Goal: Task Accomplishment & Management: Use online tool/utility

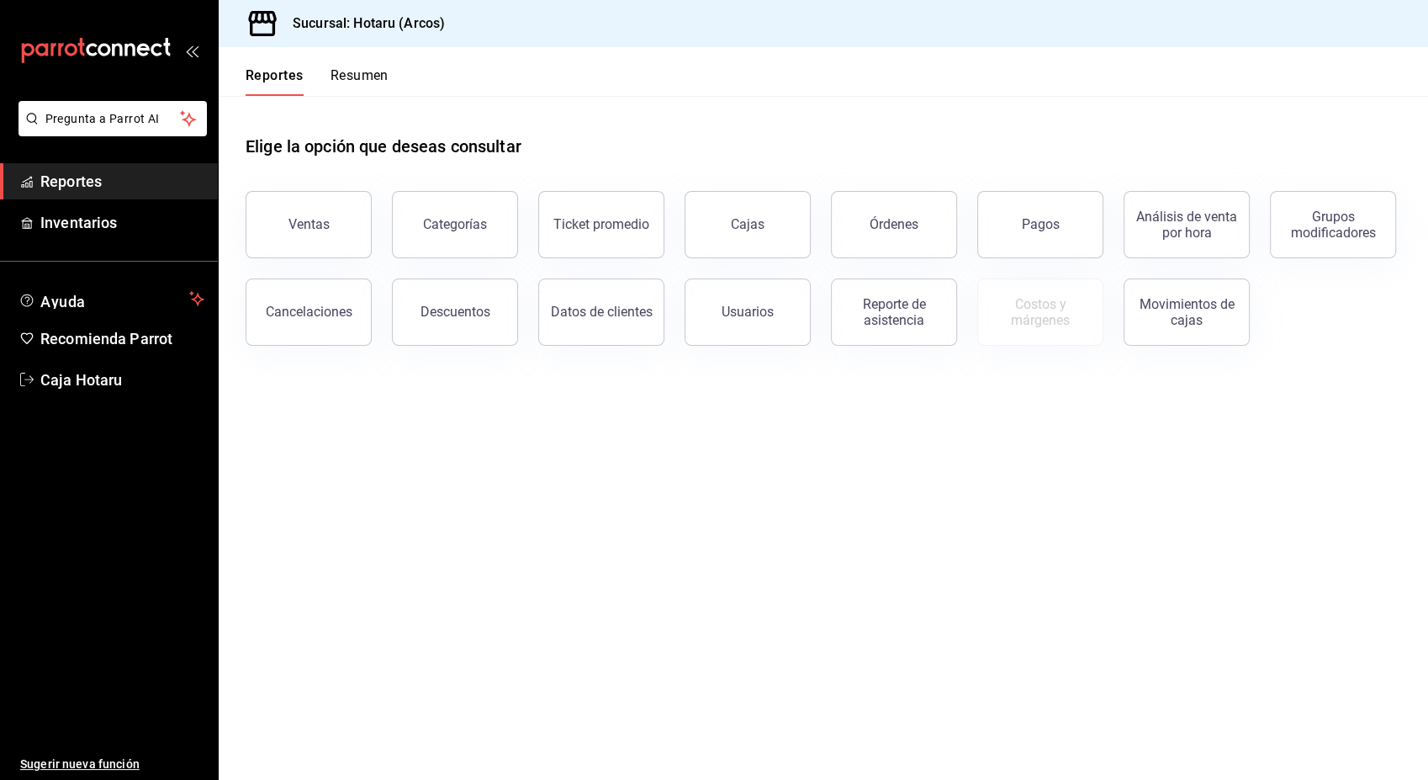
click at [153, 178] on span "Reportes" at bounding box center [122, 181] width 164 height 23
click at [1071, 210] on button "Pagos" at bounding box center [1040, 224] width 126 height 67
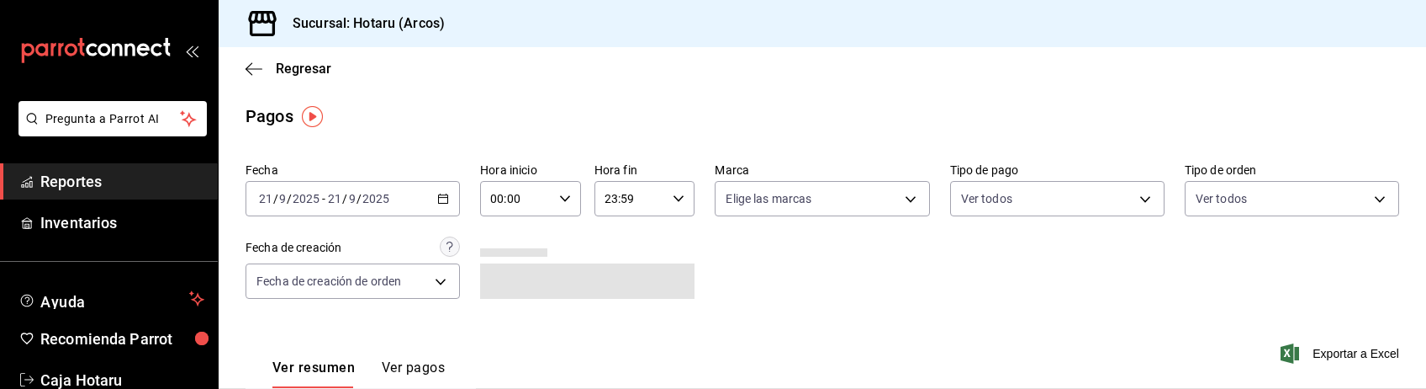
click at [824, 304] on div "Fecha [DATE] [DATE] - [DATE] [DATE] Hora inicio 00:00 Hora inicio Hora fin 23:5…" at bounding box center [823, 237] width 1154 height 163
click at [837, 352] on div "Ver resumen Ver pagos Exportar a Excel" at bounding box center [823, 363] width 1208 height 89
click at [753, 298] on div "Fecha [DATE] [DATE] - [DATE] [DATE] Hora inicio 00:00 Hora inicio Hora fin 23:5…" at bounding box center [823, 237] width 1154 height 163
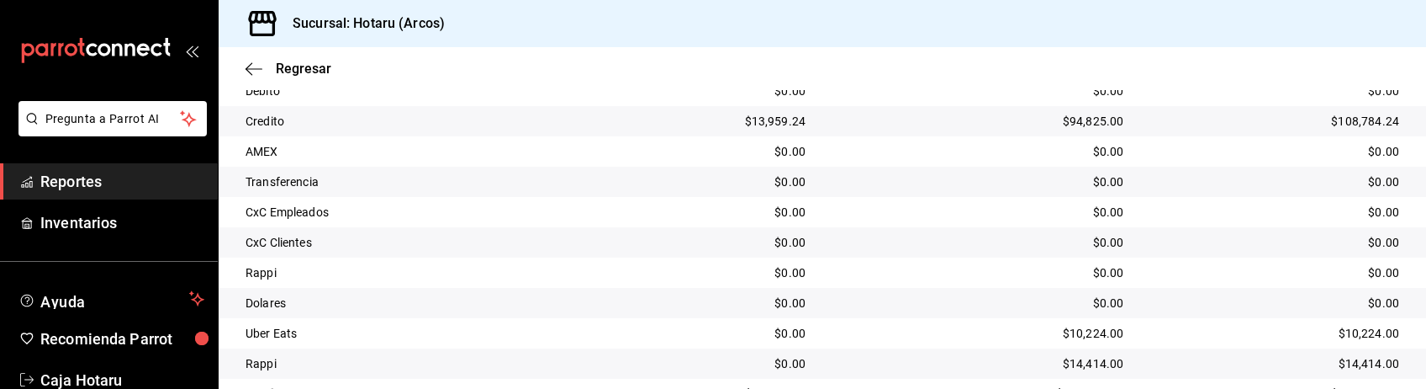
scroll to position [444, 0]
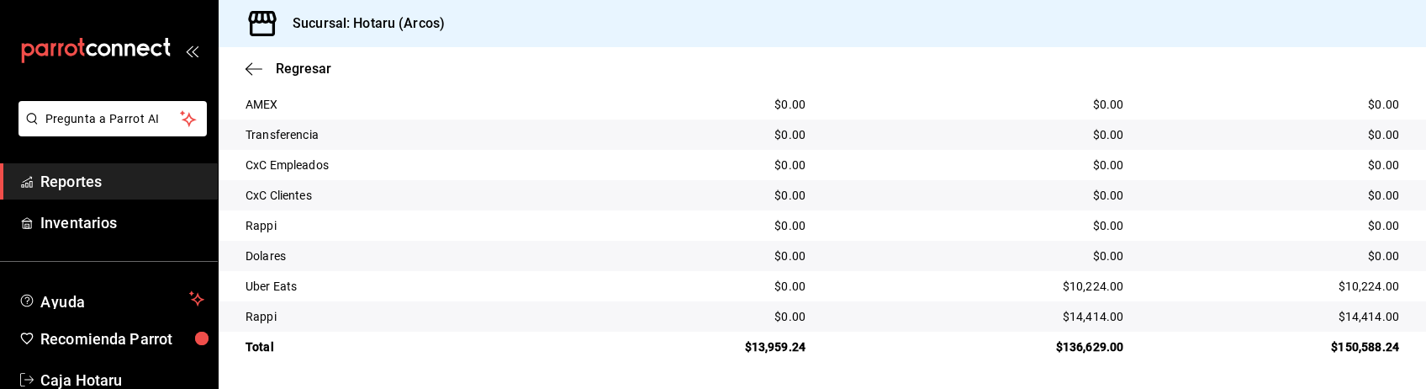
click at [550, 245] on td "Dolares" at bounding box center [402, 256] width 366 height 30
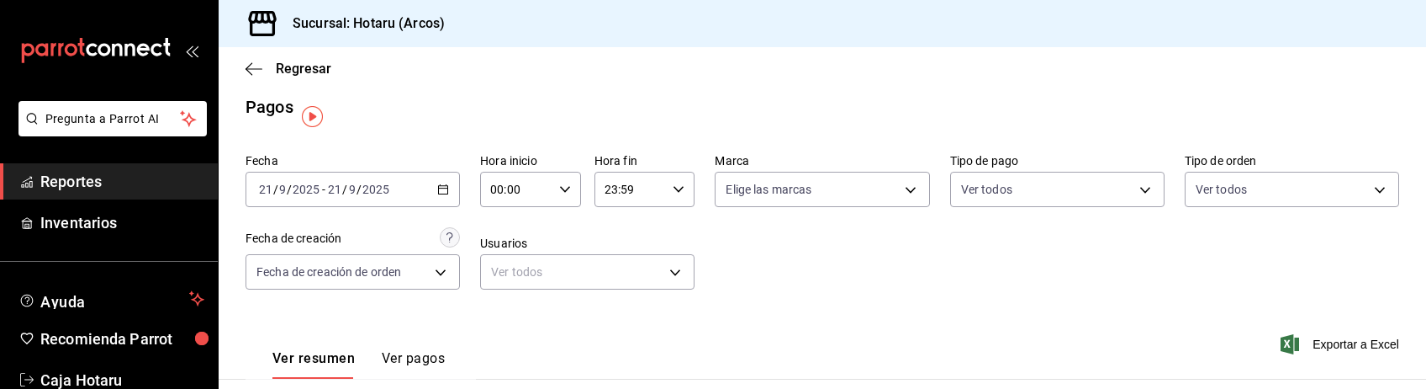
scroll to position [0, 0]
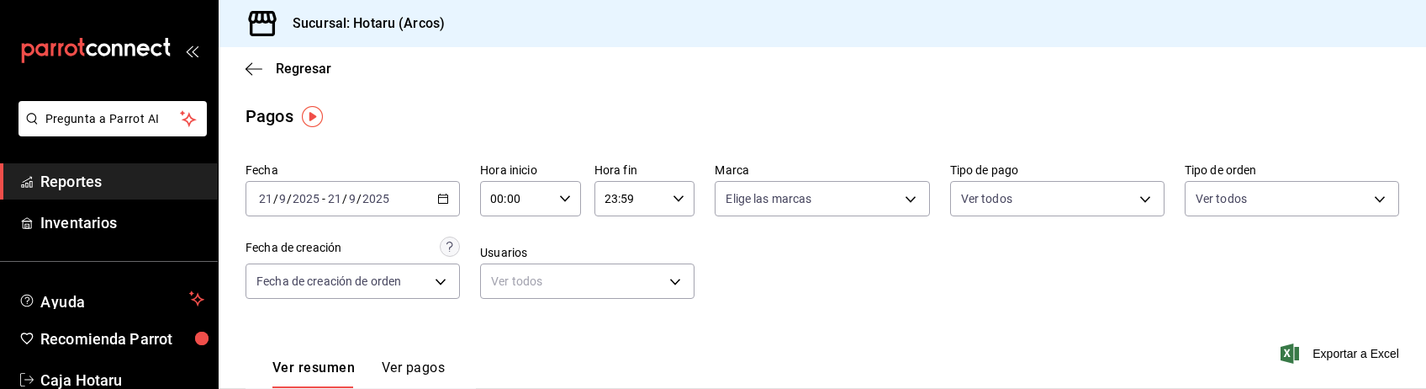
click at [564, 206] on div "00:00 Hora inicio" at bounding box center [530, 198] width 101 height 35
click at [511, 286] on span "01" at bounding box center [502, 282] width 23 height 13
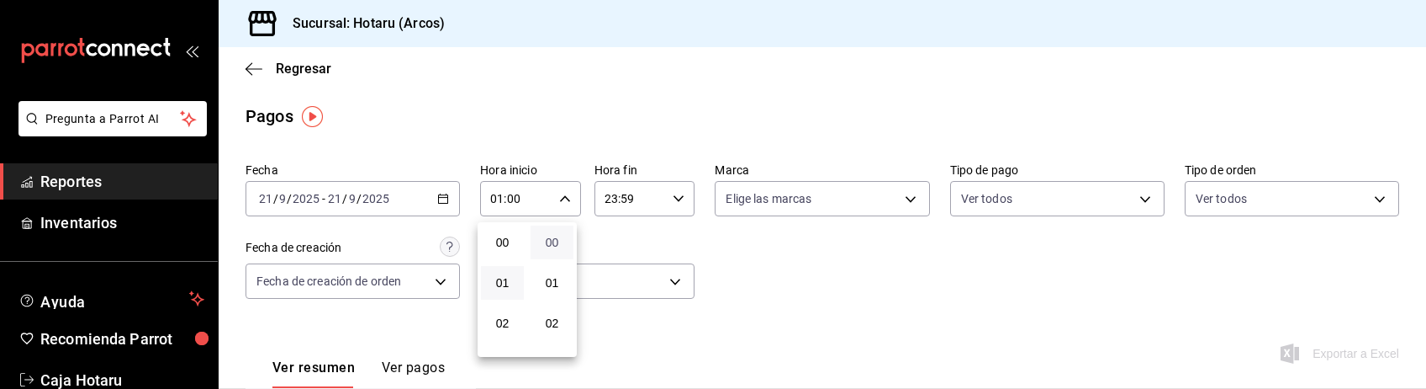
click at [560, 248] on span "00" at bounding box center [552, 241] width 23 height 13
click at [561, 243] on span "00" at bounding box center [552, 241] width 23 height 13
click at [712, 268] on div at bounding box center [713, 194] width 1426 height 389
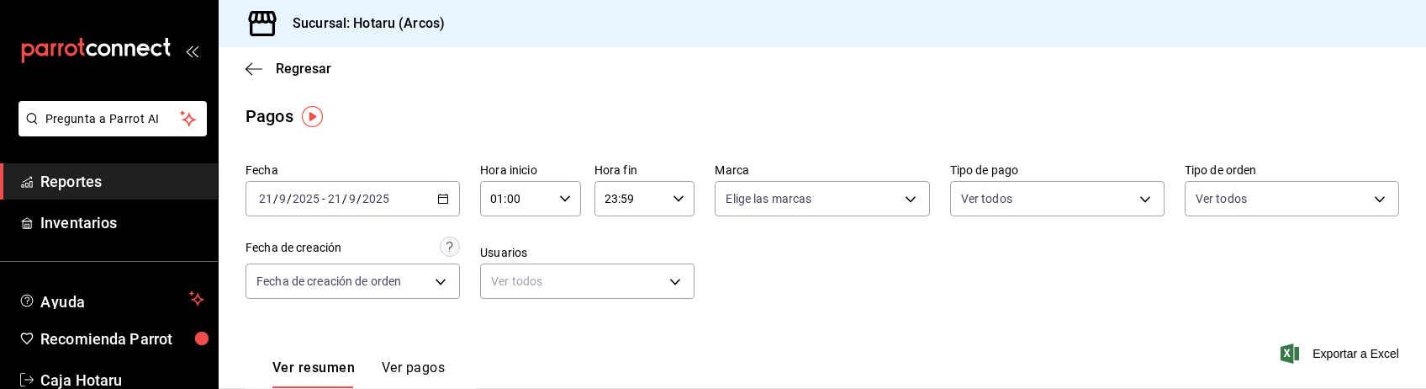
click at [712, 268] on div "Fecha [DATE] [DATE] - [DATE] [DATE] Hora inicio 01:00 Hora inicio Hora fin 23:5…" at bounding box center [823, 237] width 1154 height 163
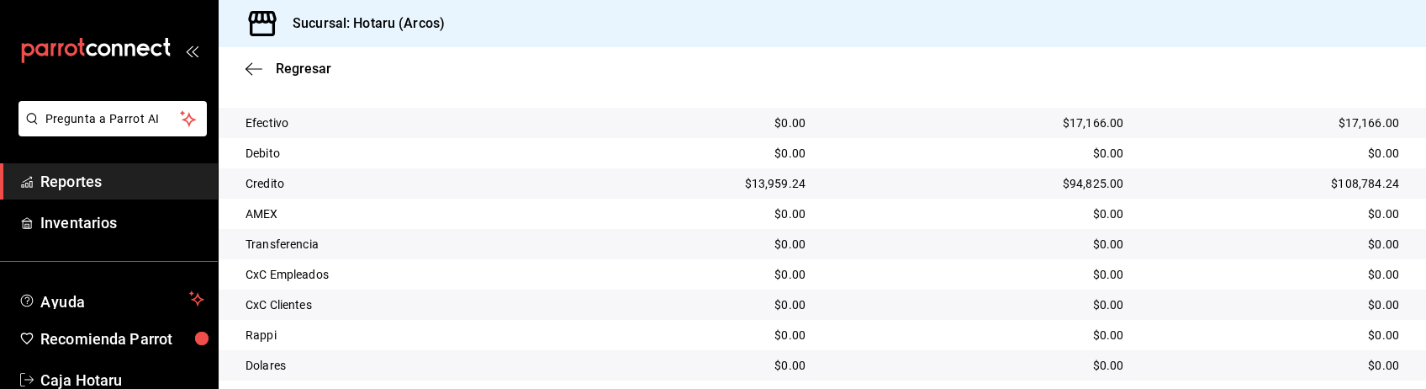
scroll to position [444, 0]
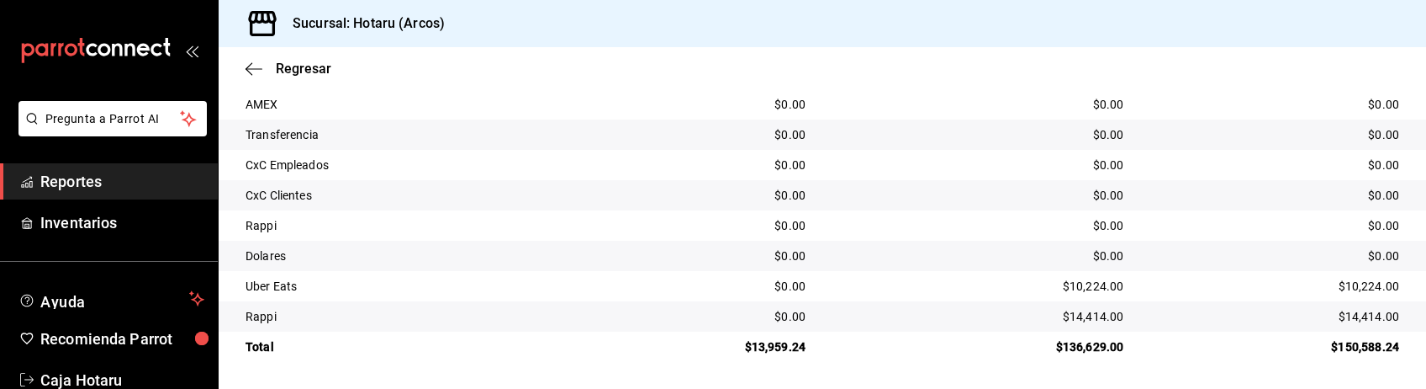
click at [511, 187] on div "CxC Clientes" at bounding box center [408, 195] width 325 height 17
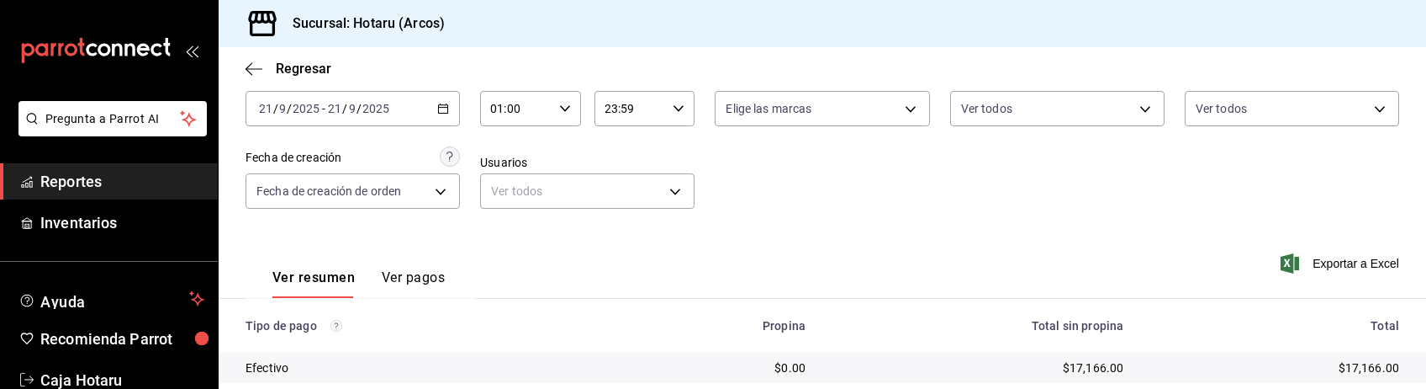
scroll to position [89, 0]
click at [441, 113] on icon "button" at bounding box center [443, 109] width 12 height 12
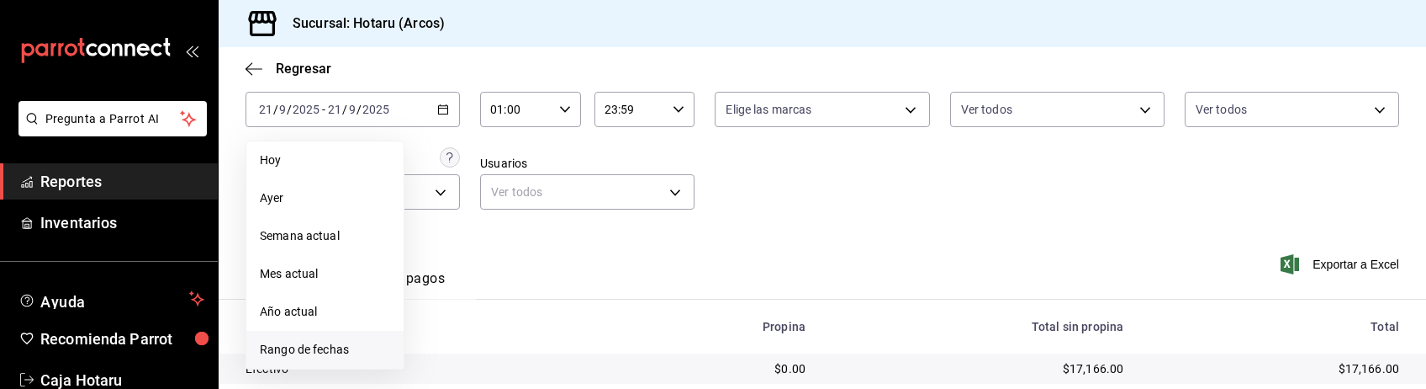
click at [331, 352] on span "Rango de fechas" at bounding box center [325, 350] width 130 height 18
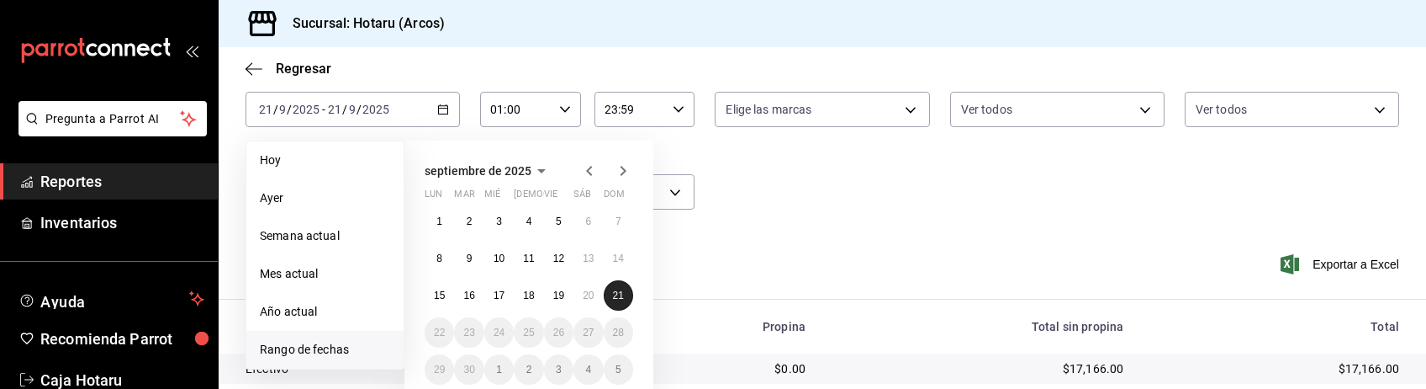
click at [613, 295] on abbr "21" at bounding box center [618, 295] width 11 height 12
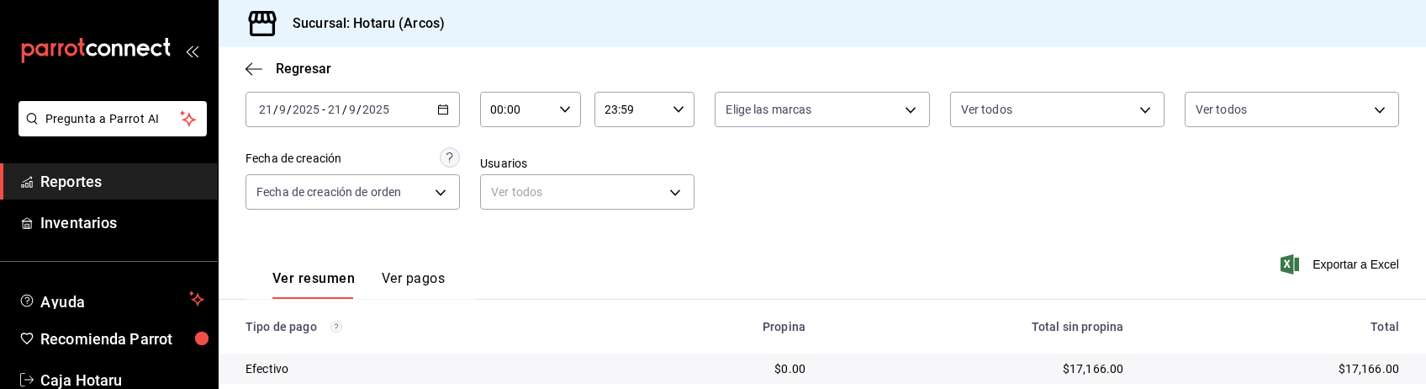
click at [559, 113] on icon "button" at bounding box center [565, 109] width 12 height 12
click at [505, 189] on span "01" at bounding box center [502, 192] width 23 height 13
type input "01:00"
click at [552, 153] on span "00" at bounding box center [552, 151] width 23 height 13
click at [623, 153] on div at bounding box center [713, 194] width 1426 height 389
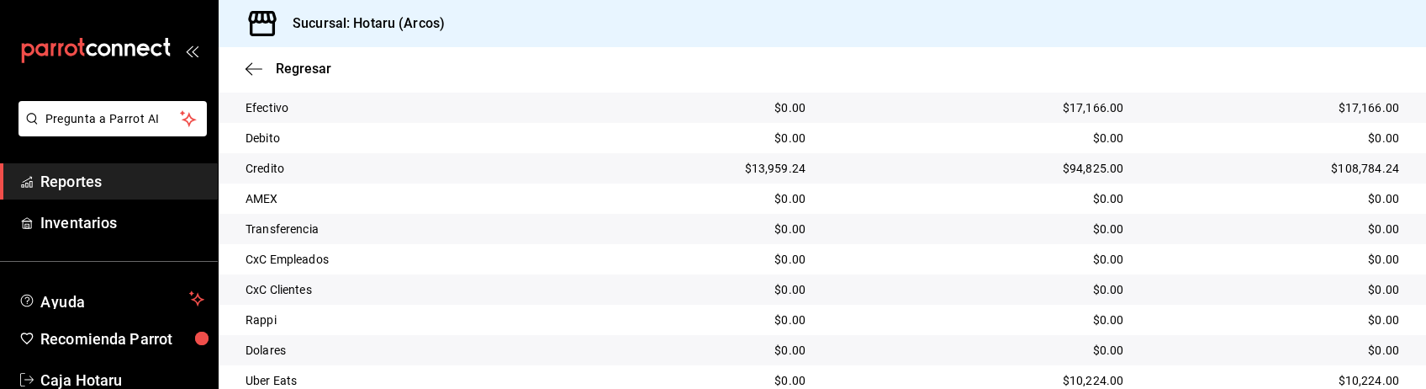
scroll to position [444, 0]
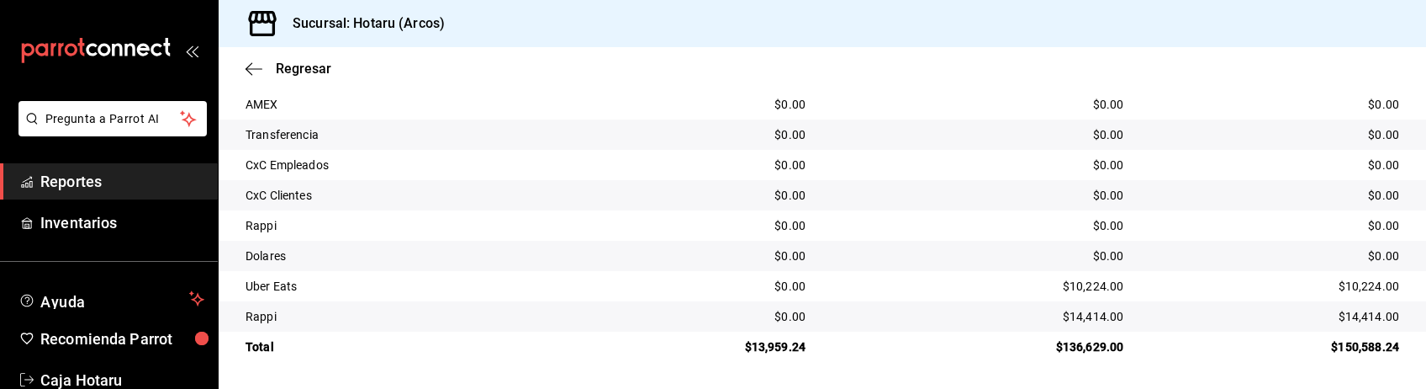
click at [868, 294] on td "$10,224.00" at bounding box center [978, 286] width 318 height 30
click at [919, 227] on div "$0.00" at bounding box center [978, 225] width 291 height 17
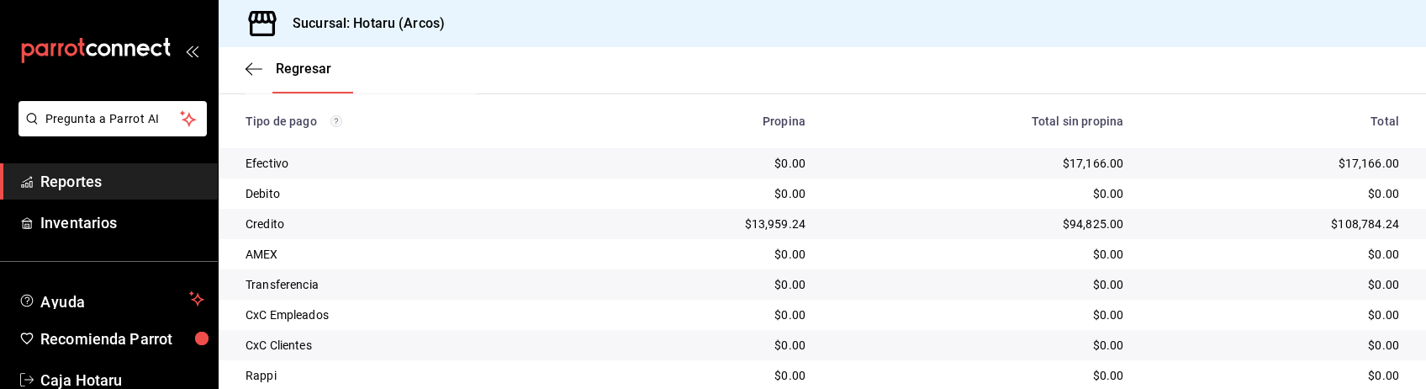
scroll to position [294, 0]
click at [706, 341] on div "$0.00" at bounding box center [702, 345] width 208 height 17
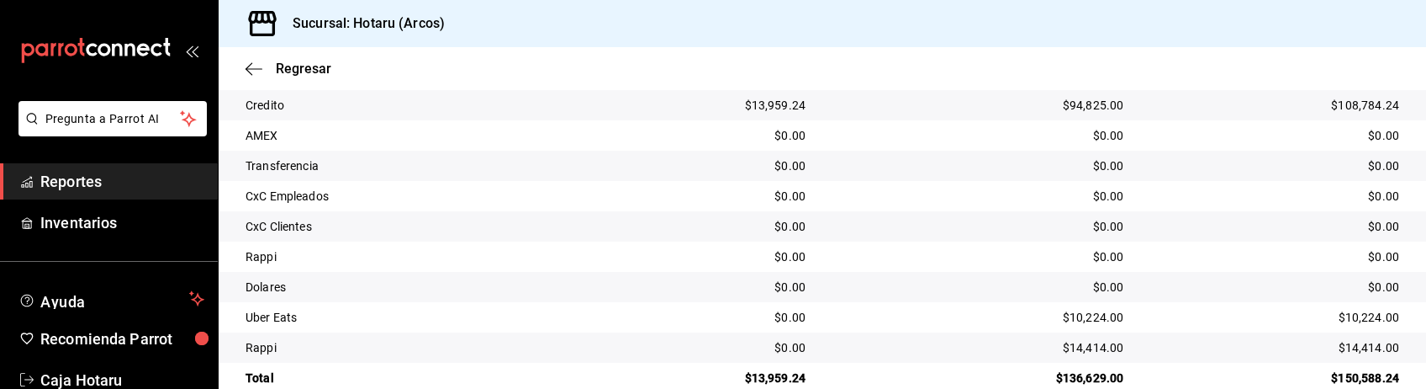
scroll to position [414, 0]
click at [696, 375] on div "$13,959.24" at bounding box center [702, 376] width 208 height 17
click at [107, 172] on span "Reportes" at bounding box center [122, 181] width 164 height 23
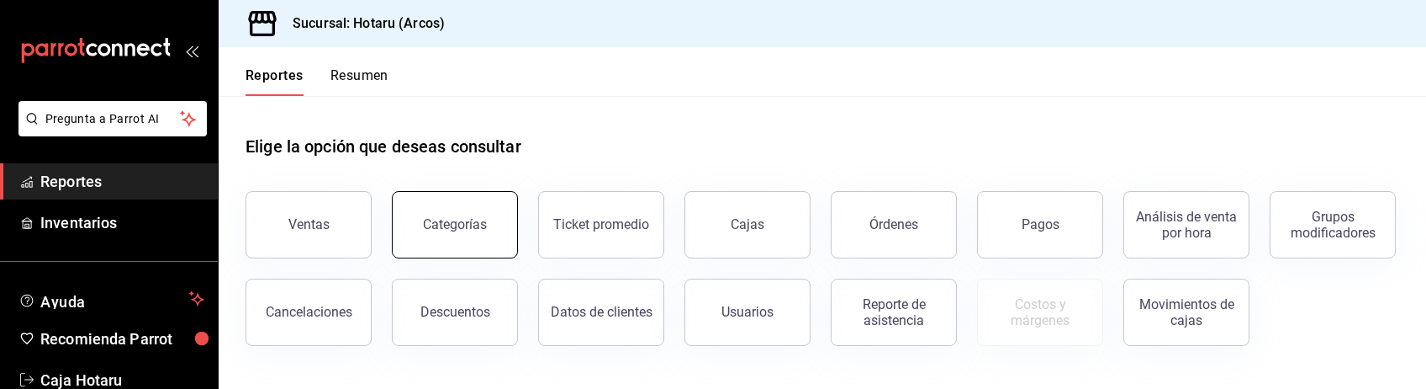
click at [411, 225] on button "Categorías" at bounding box center [455, 224] width 126 height 67
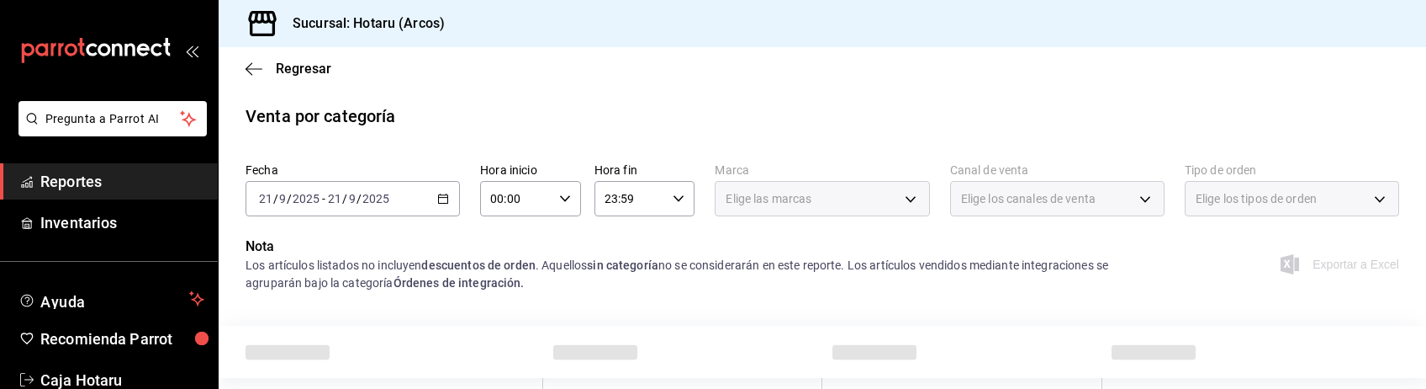
scroll to position [141, 0]
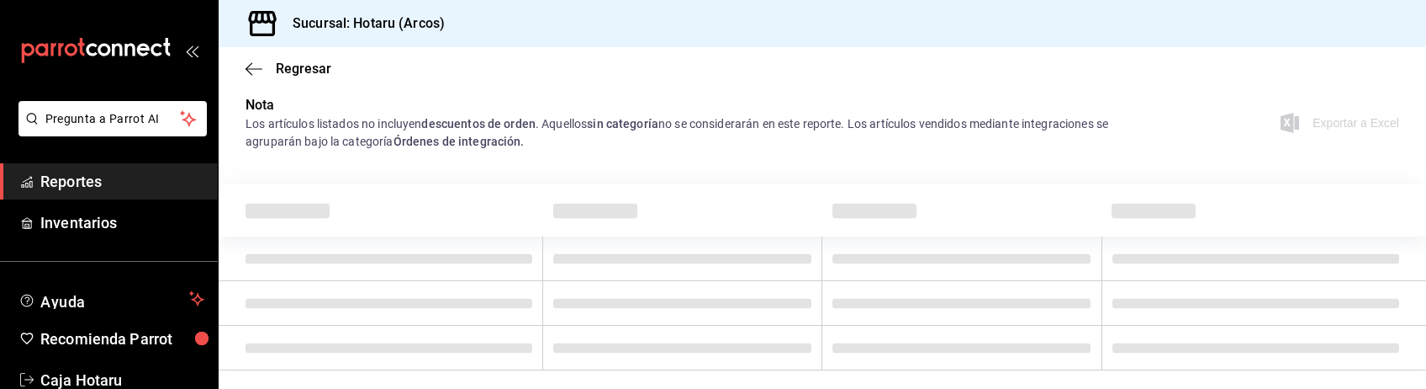
click at [677, 284] on td at bounding box center [682, 303] width 279 height 45
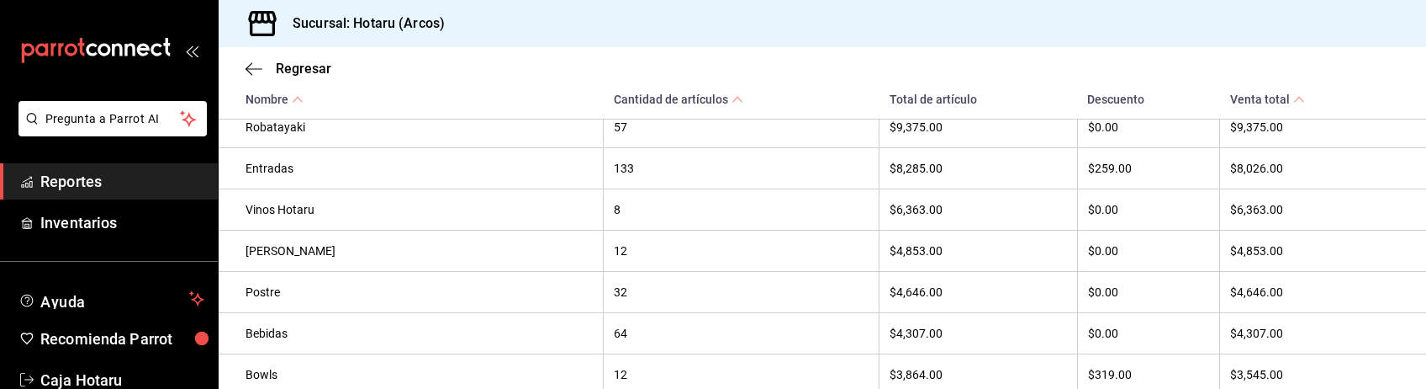
scroll to position [458, 0]
click at [71, 186] on span "Reportes" at bounding box center [122, 181] width 164 height 23
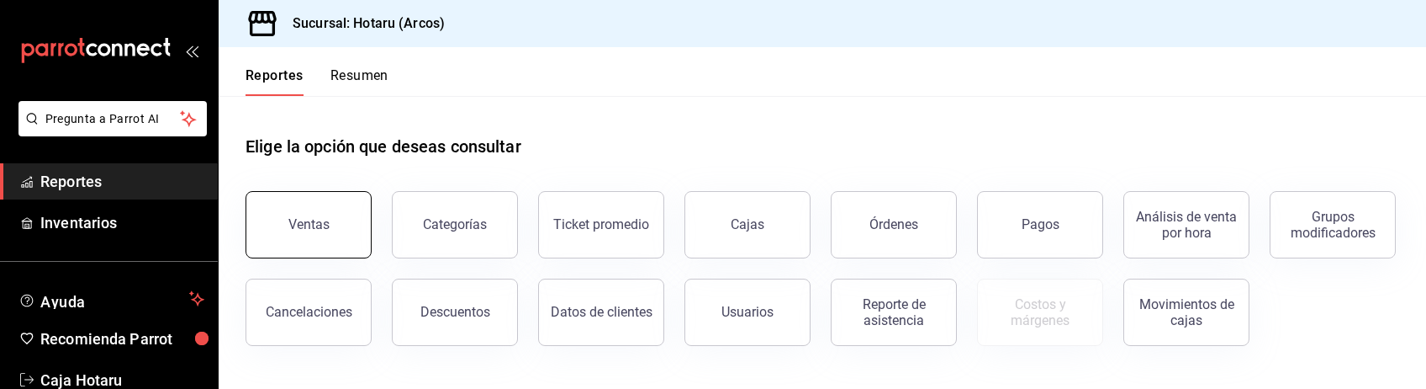
click at [291, 220] on div "Ventas" at bounding box center [308, 224] width 41 height 16
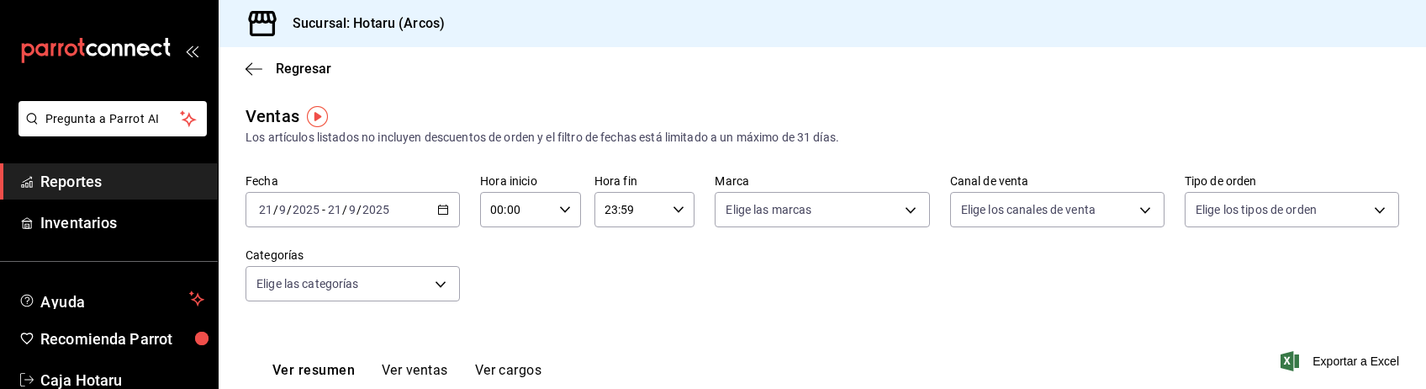
click at [547, 208] on input "00:00" at bounding box center [516, 210] width 72 height 34
click at [513, 288] on span "01" at bounding box center [502, 293] width 23 height 13
type input "01:00"
click at [550, 254] on span "00" at bounding box center [552, 252] width 23 height 13
click at [563, 252] on button "00" at bounding box center [552, 253] width 43 height 34
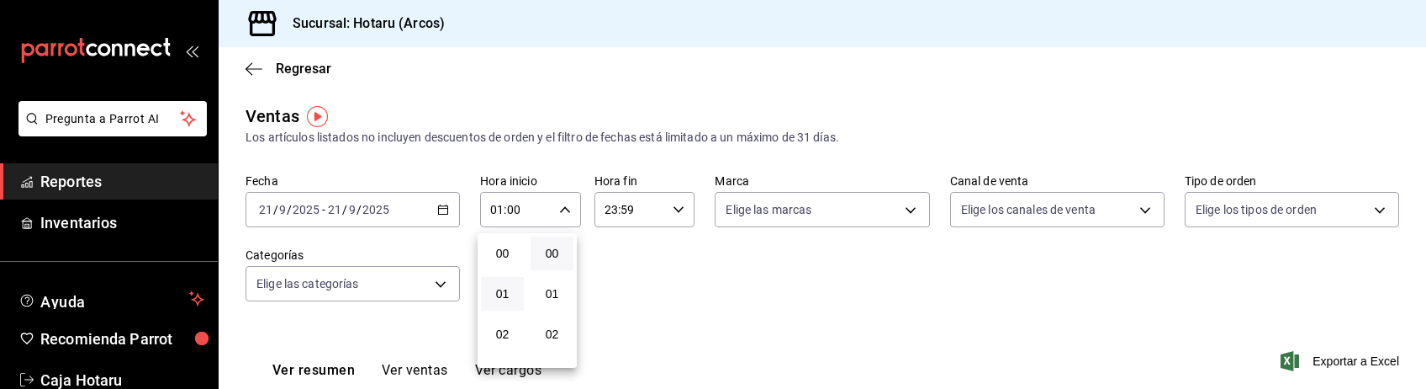
click at [662, 294] on div at bounding box center [713, 194] width 1426 height 389
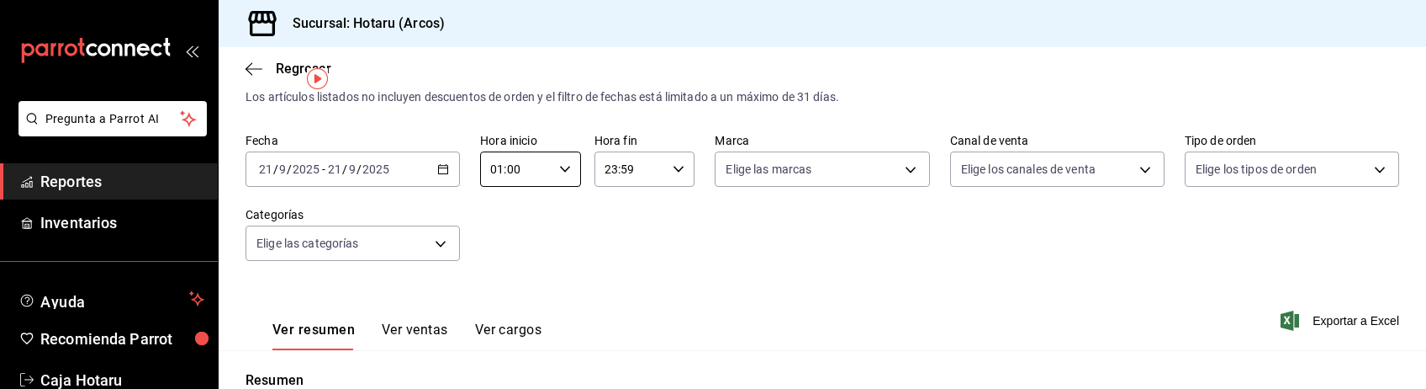
scroll to position [33, 0]
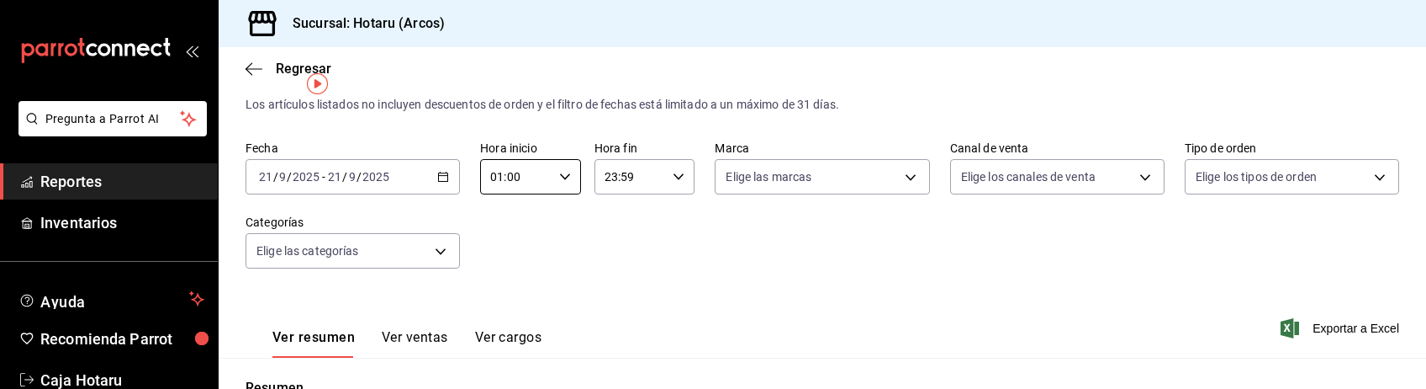
click at [991, 241] on div "Fecha [DATE] [DATE] - [DATE] [DATE] Hora inicio 01:00 Hora inicio Hora fin 23:5…" at bounding box center [823, 214] width 1154 height 148
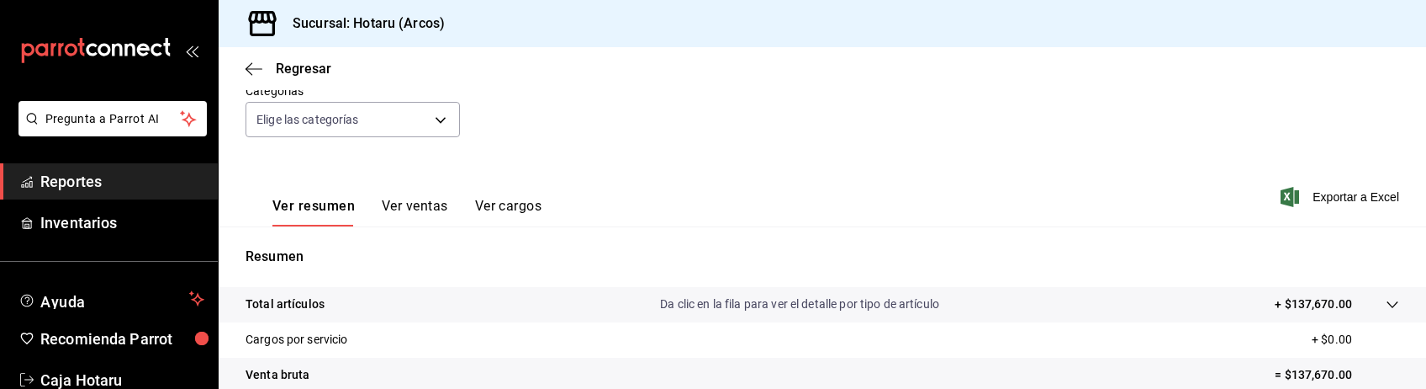
scroll to position [163, 0]
click at [1337, 195] on span "Exportar a Excel" at bounding box center [1341, 198] width 115 height 20
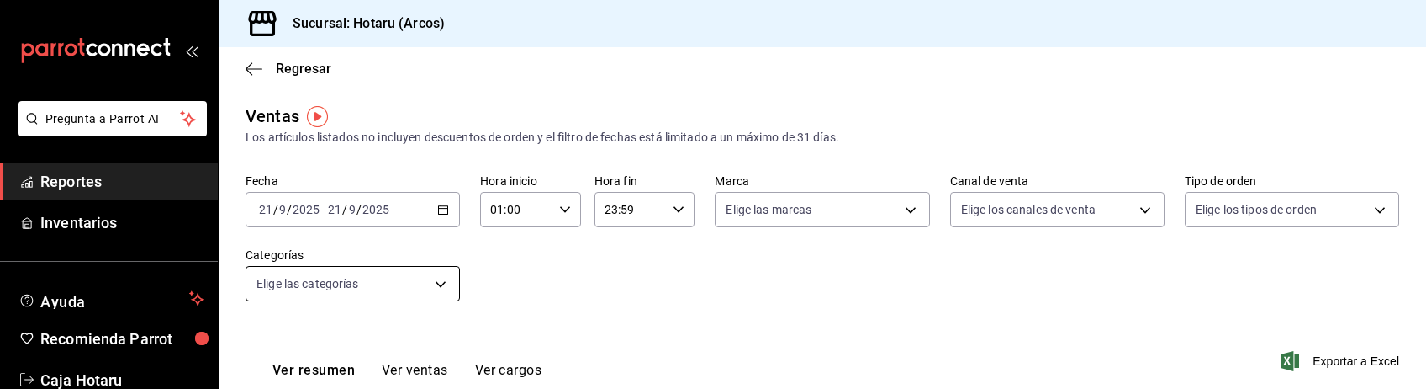
click at [436, 286] on body "Pregunta a Parrot AI Reportes Inventarios Ayuda Recomienda Parrot Caja Hotaru S…" at bounding box center [713, 194] width 1426 height 389
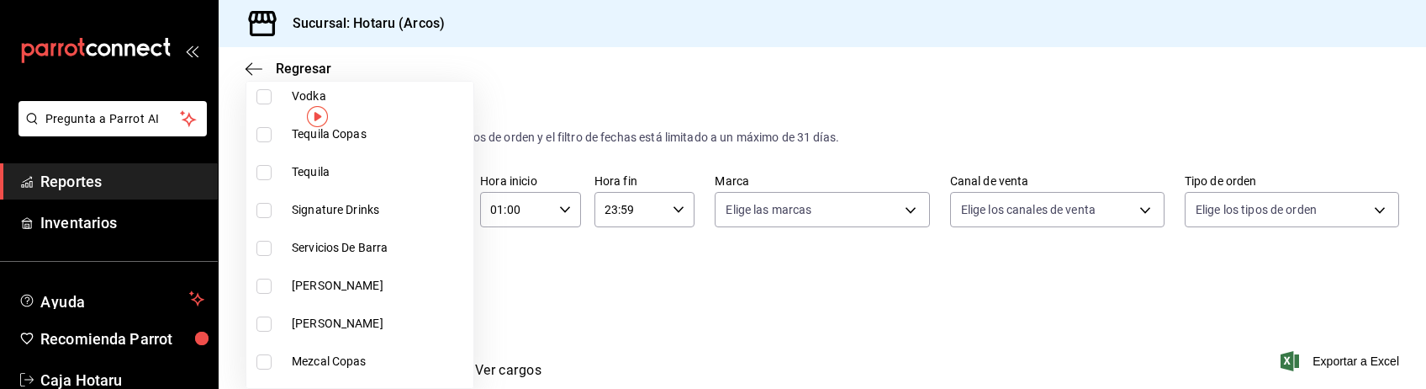
scroll to position [876, 0]
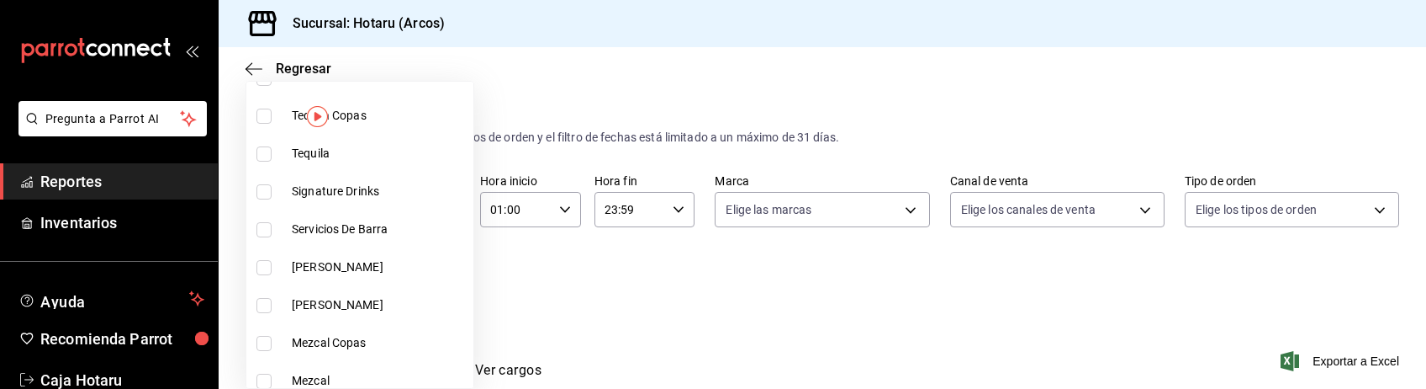
click at [265, 184] on input "checkbox" at bounding box center [264, 191] width 15 height 15
checkbox input "true"
type input "5307b469-9f11-48b6-9270-130bdb8be837"
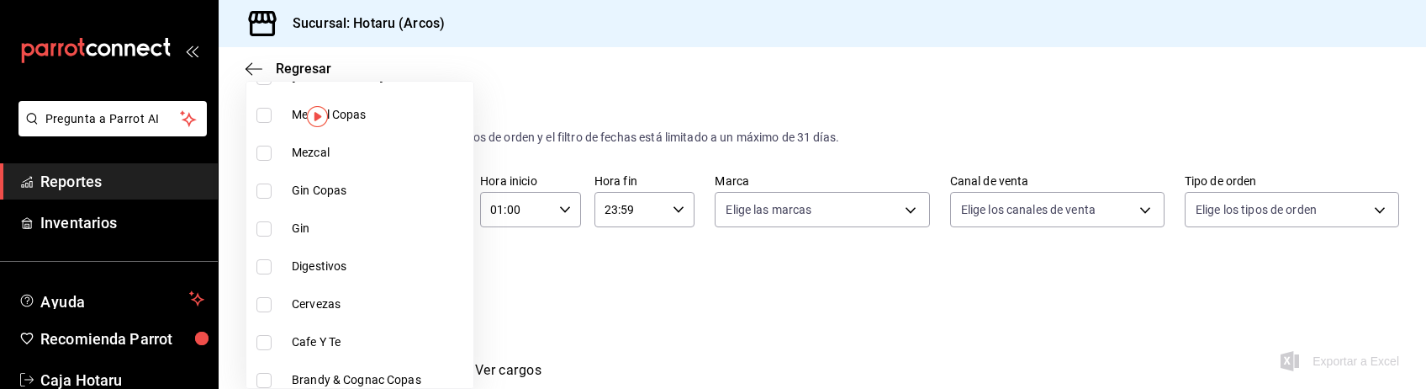
scroll to position [1105, 0]
click at [265, 264] on input "checkbox" at bounding box center [264, 265] width 15 height 15
checkbox input "true"
type input "5307b469-9f11-48b6-9270-130bdb8be837,4fad770b-dbaa-4d21-ac20-ae956538371f"
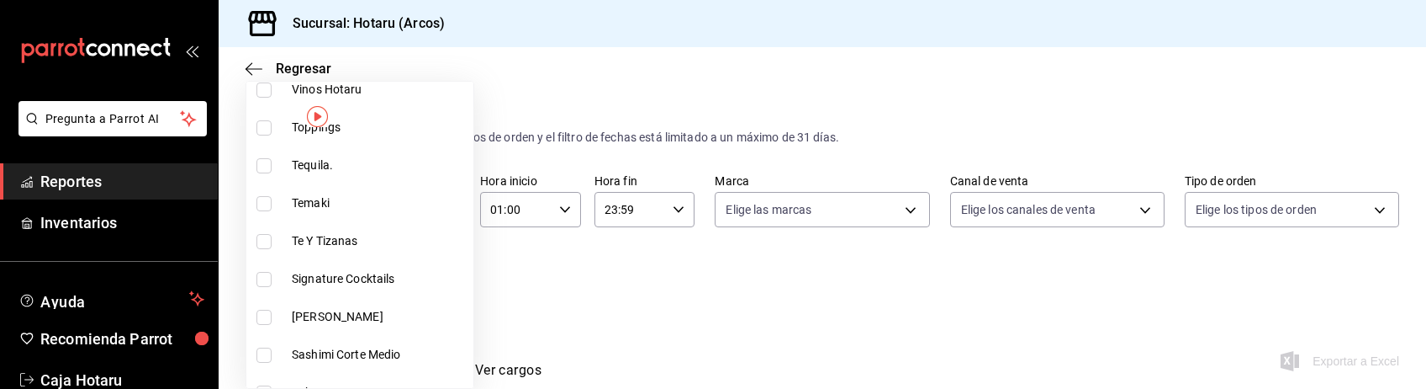
scroll to position [2493, 0]
click at [261, 271] on input "checkbox" at bounding box center [264, 278] width 15 height 15
checkbox input "true"
type input "5307b469-9f11-48b6-9270-130bdb8be837,4fad770b-dbaa-4d21-ac20-ae956538371f,d405d…"
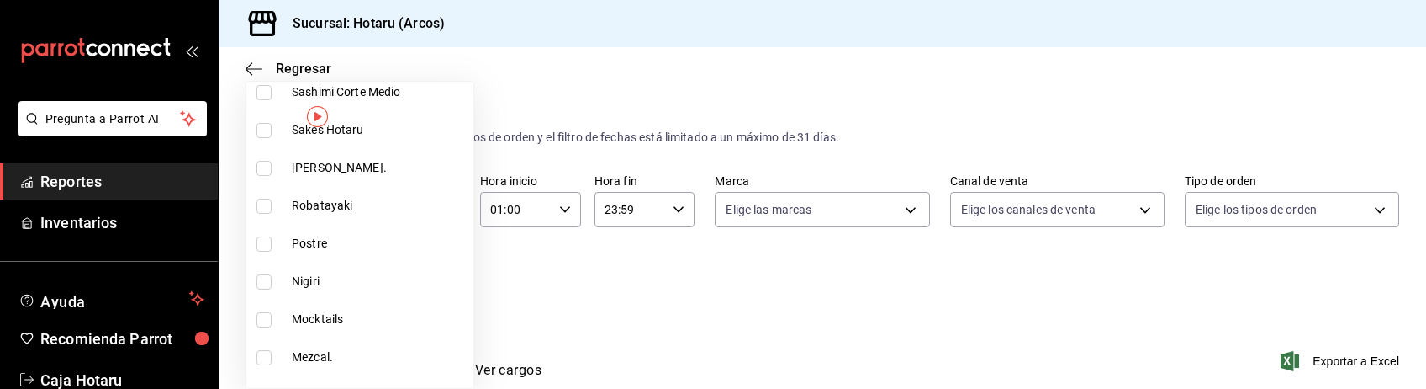
scroll to position [2775, 0]
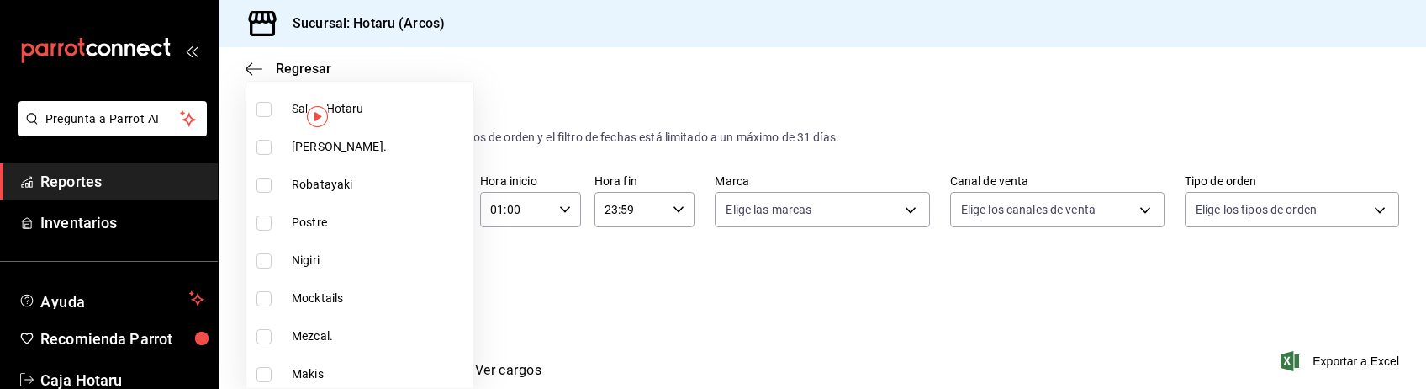
click at [265, 296] on input "checkbox" at bounding box center [264, 298] width 15 height 15
checkbox input "true"
type input "5307b469-9f11-48b6-9270-130bdb8be837,4fad770b-dbaa-4d21-ac20-ae956538371f,d405d…"
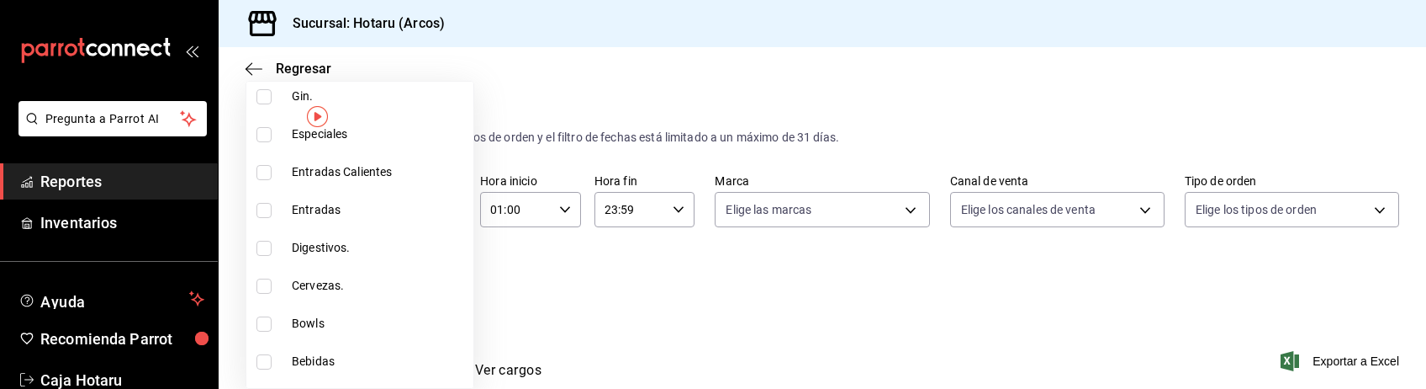
scroll to position [3357, 0]
click at [262, 251] on input "checkbox" at bounding box center [264, 246] width 15 height 15
checkbox input "true"
type input "5307b469-9f11-48b6-9270-130bdb8be837,4fad770b-dbaa-4d21-ac20-ae956538371f,d405d…"
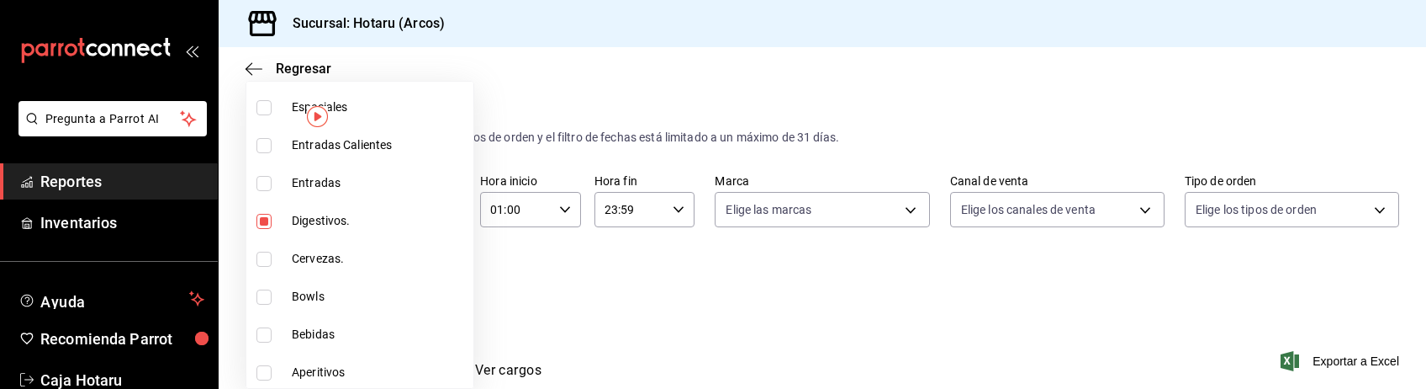
scroll to position [3385, 0]
click at [267, 368] on input "checkbox" at bounding box center [264, 369] width 15 height 15
checkbox input "true"
type input "5307b469-9f11-48b6-9270-130bdb8be837,4fad770b-dbaa-4d21-ac20-ae956538371f,d405d…"
click at [552, 293] on div at bounding box center [713, 194] width 1426 height 389
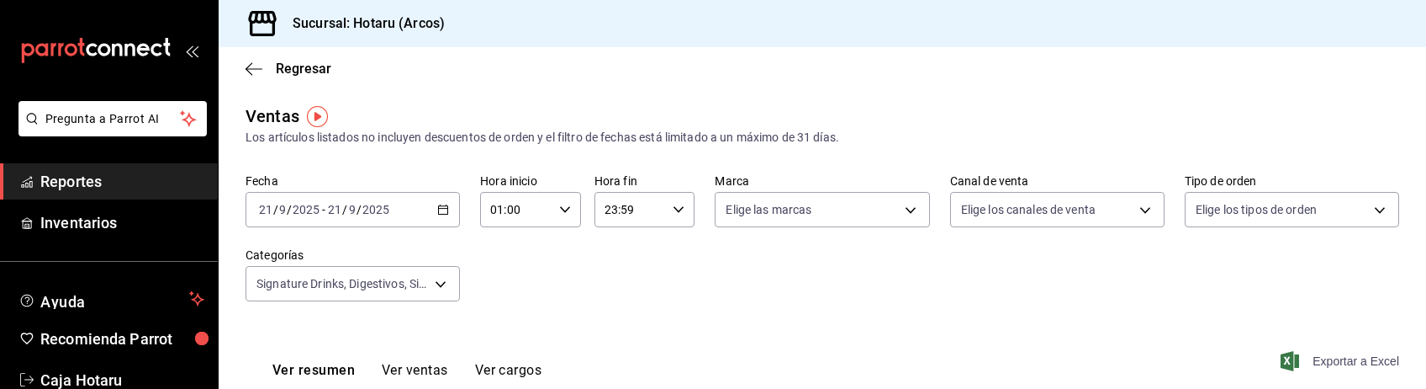
click at [1378, 354] on span "Exportar a Excel" at bounding box center [1341, 361] width 115 height 20
click at [97, 192] on span "Reportes" at bounding box center [122, 181] width 164 height 23
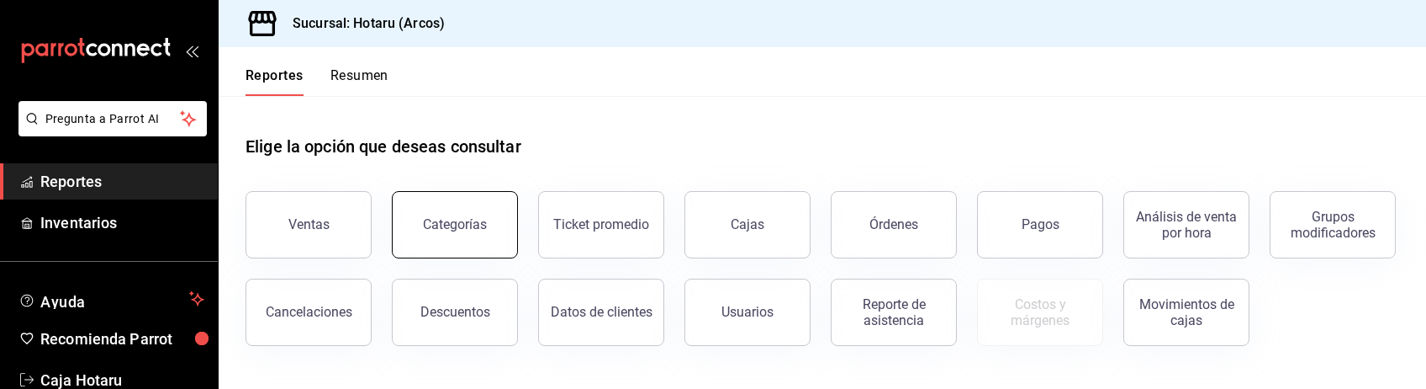
click at [464, 237] on button "Categorías" at bounding box center [455, 224] width 126 height 67
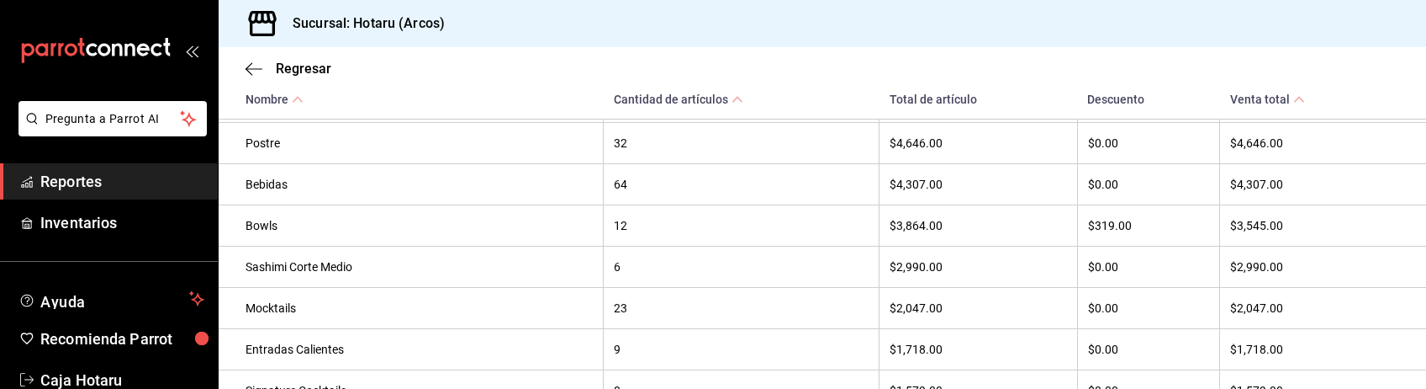
scroll to position [606, 0]
click at [149, 170] on span "Reportes" at bounding box center [122, 181] width 164 height 23
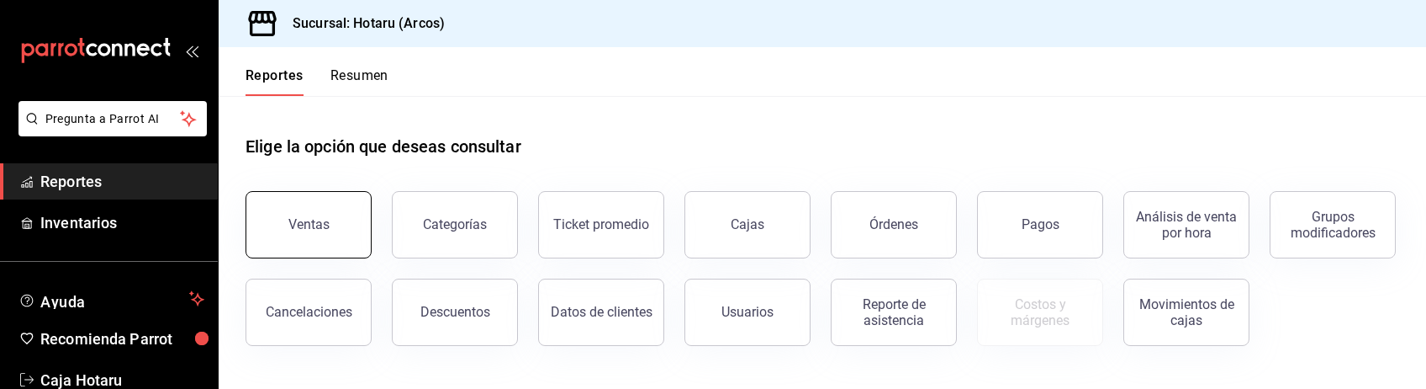
click at [313, 237] on button "Ventas" at bounding box center [309, 224] width 126 height 67
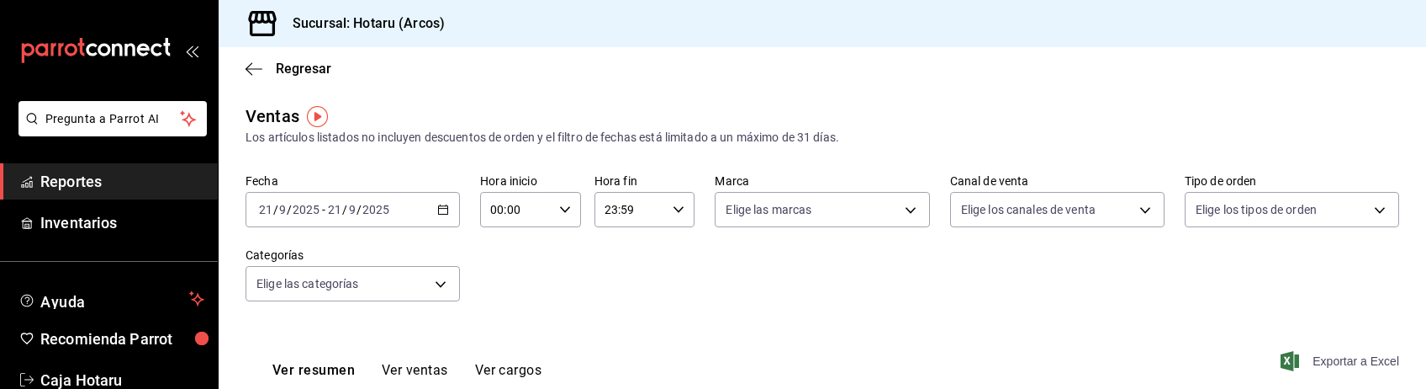
click at [1325, 367] on span "Exportar a Excel" at bounding box center [1341, 361] width 115 height 20
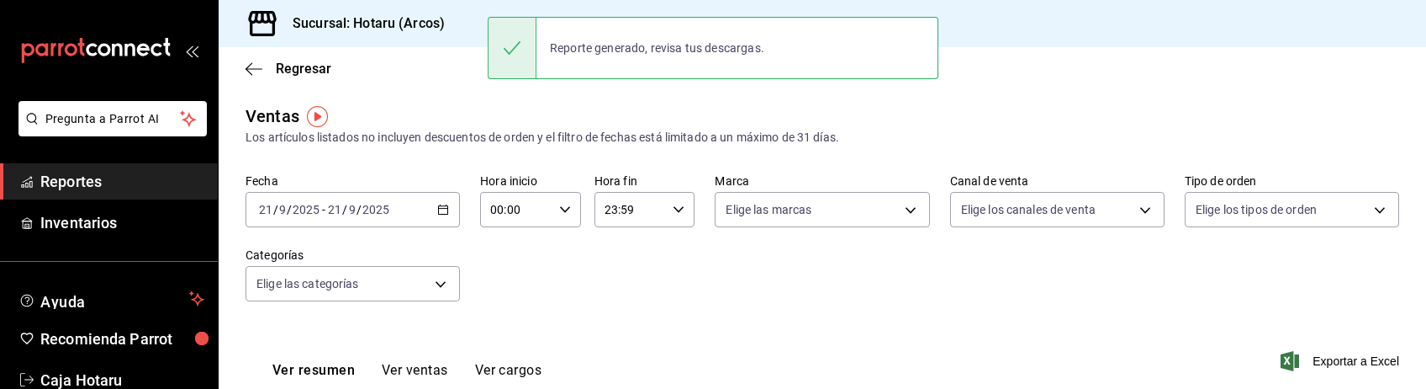
click at [782, 304] on div "Fecha [DATE] [DATE] - [DATE] [DATE] Hora inicio 00:00 Hora inicio Hora fin 23:5…" at bounding box center [823, 247] width 1154 height 148
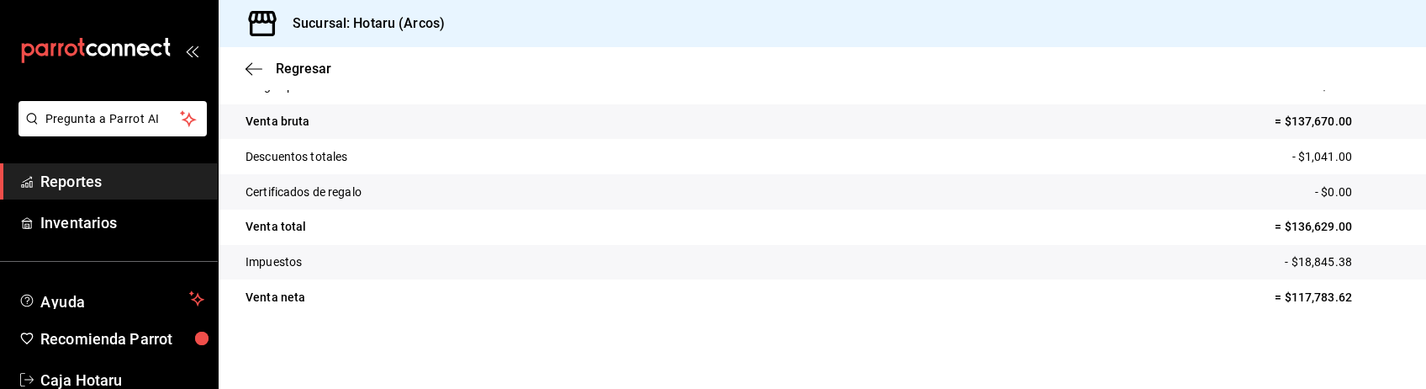
scroll to position [194, 0]
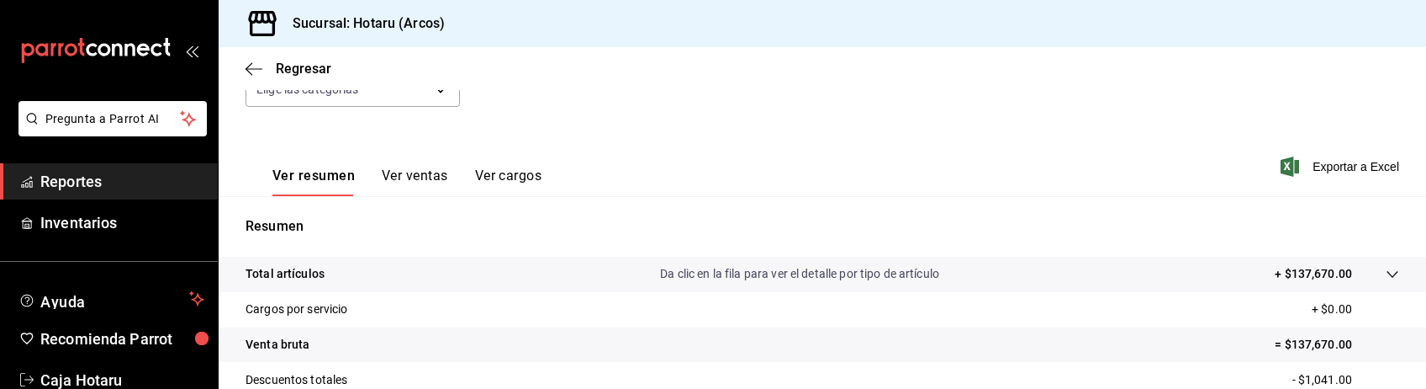
click at [167, 180] on span "Reportes" at bounding box center [122, 181] width 164 height 23
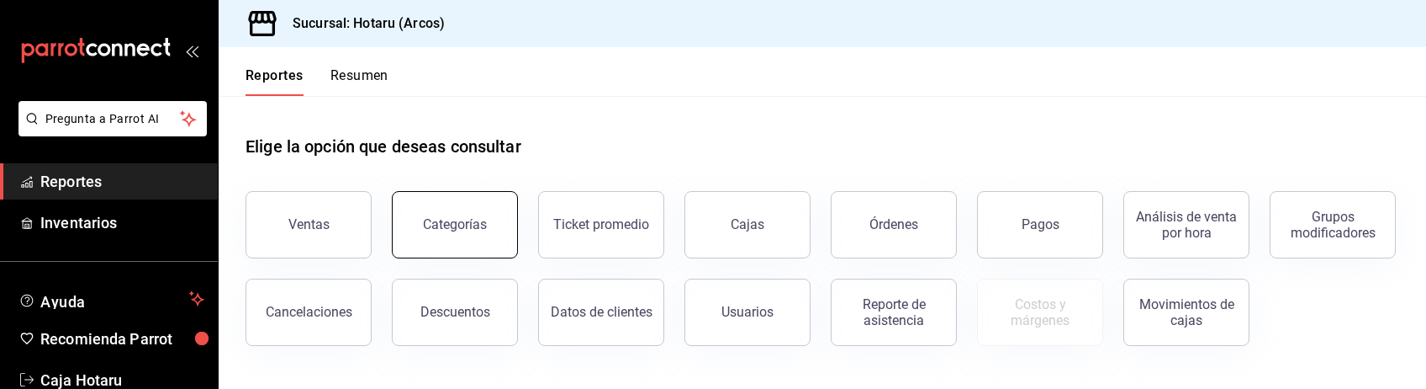
click at [489, 242] on button "Categorías" at bounding box center [455, 224] width 126 height 67
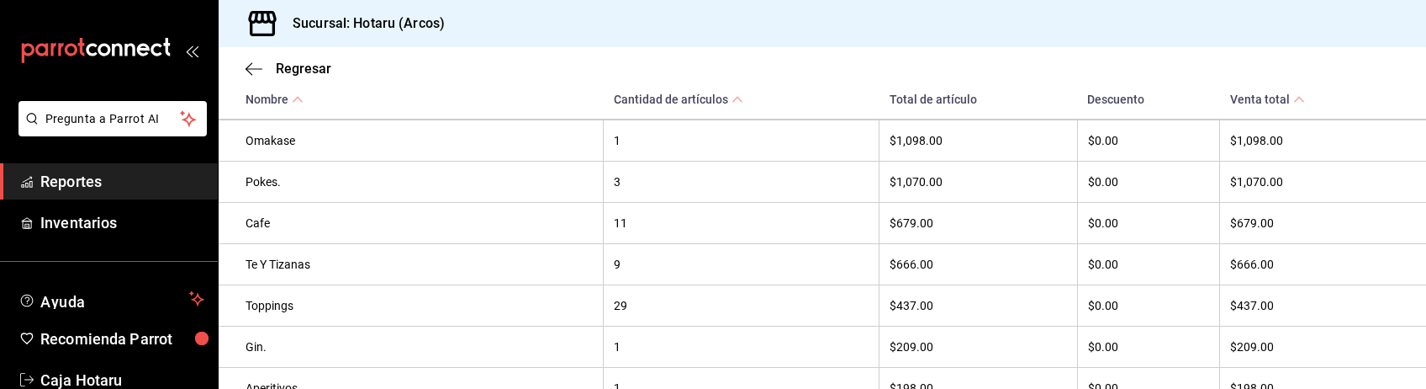
scroll to position [936, 0]
click at [146, 180] on span "Reportes" at bounding box center [122, 181] width 164 height 23
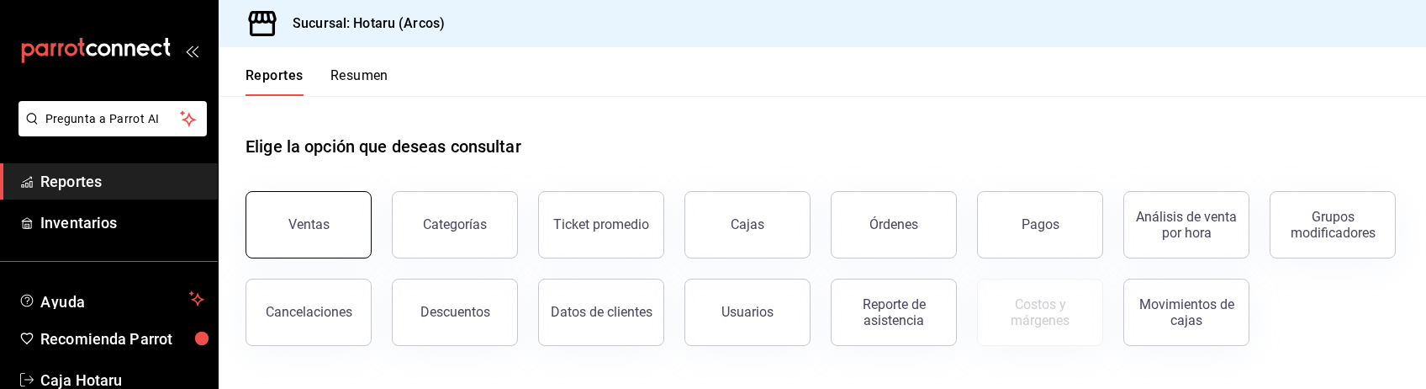
click at [336, 210] on button "Ventas" at bounding box center [309, 224] width 126 height 67
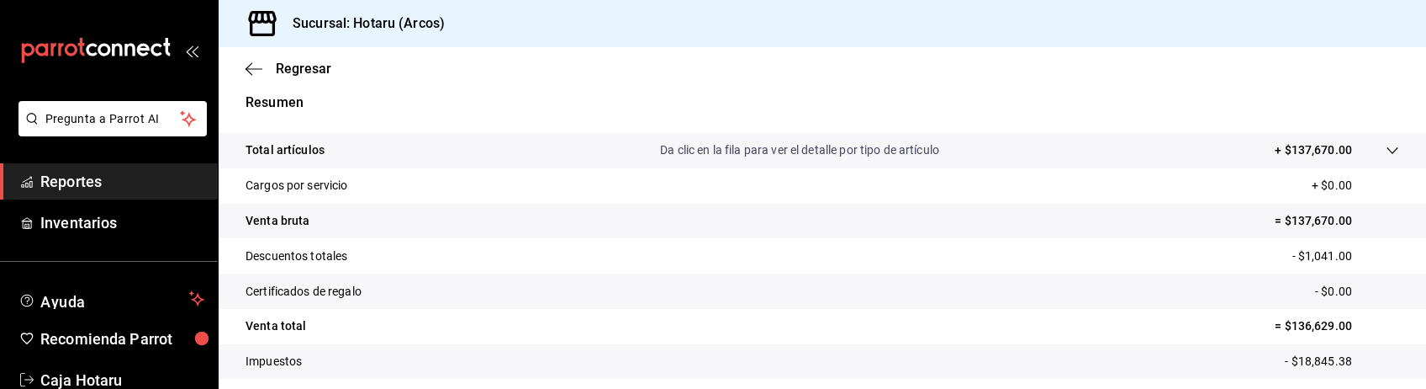
scroll to position [317, 0]
click at [1386, 145] on icon at bounding box center [1392, 151] width 13 height 13
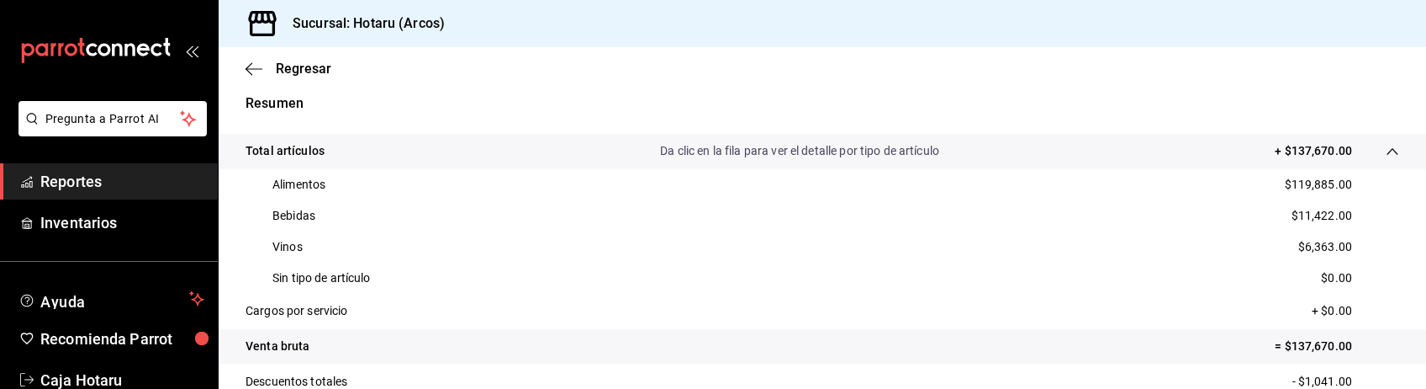
click at [104, 181] on span "Reportes" at bounding box center [122, 181] width 164 height 23
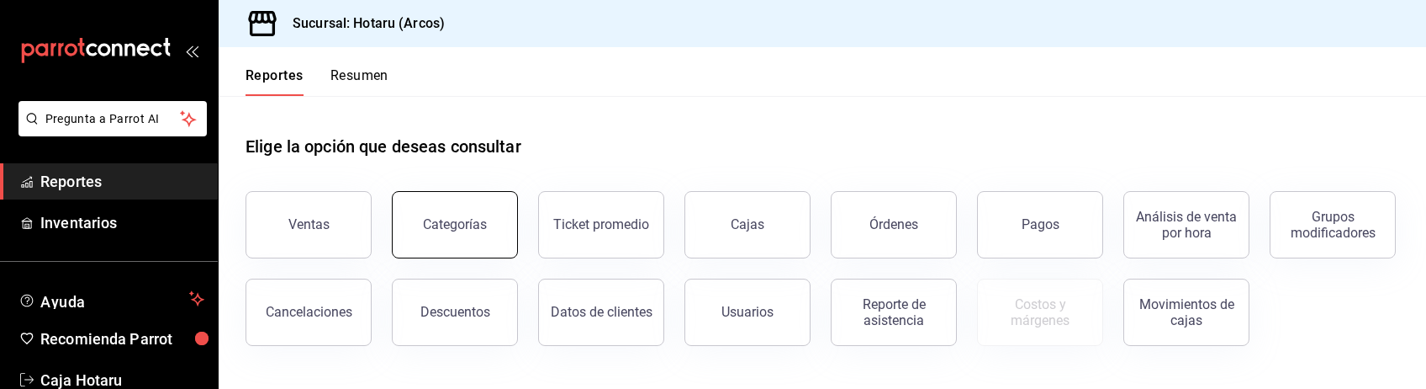
click at [484, 223] on button "Categorías" at bounding box center [455, 224] width 126 height 67
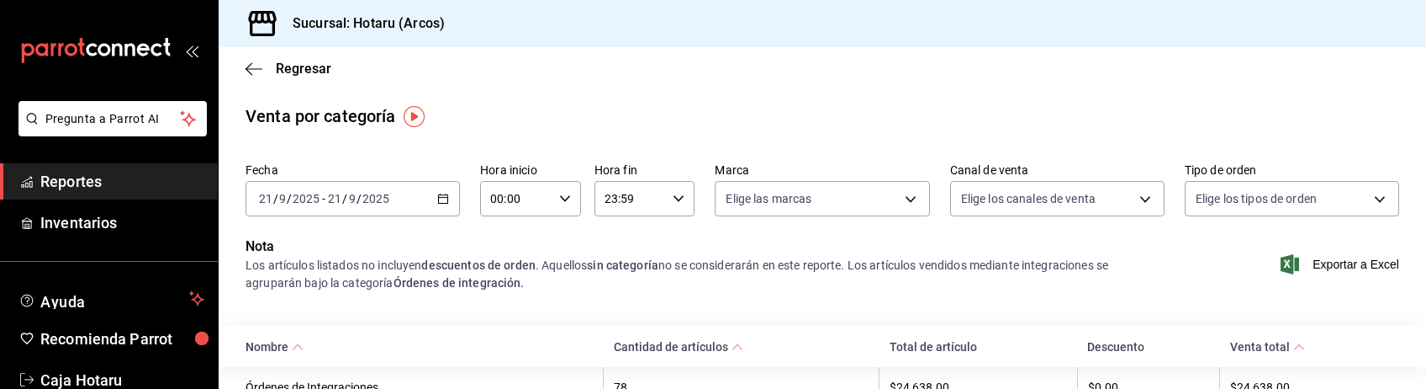
click at [728, 108] on div "Venta por categoría" at bounding box center [823, 115] width 1208 height 25
click at [114, 188] on span "Reportes" at bounding box center [122, 181] width 164 height 23
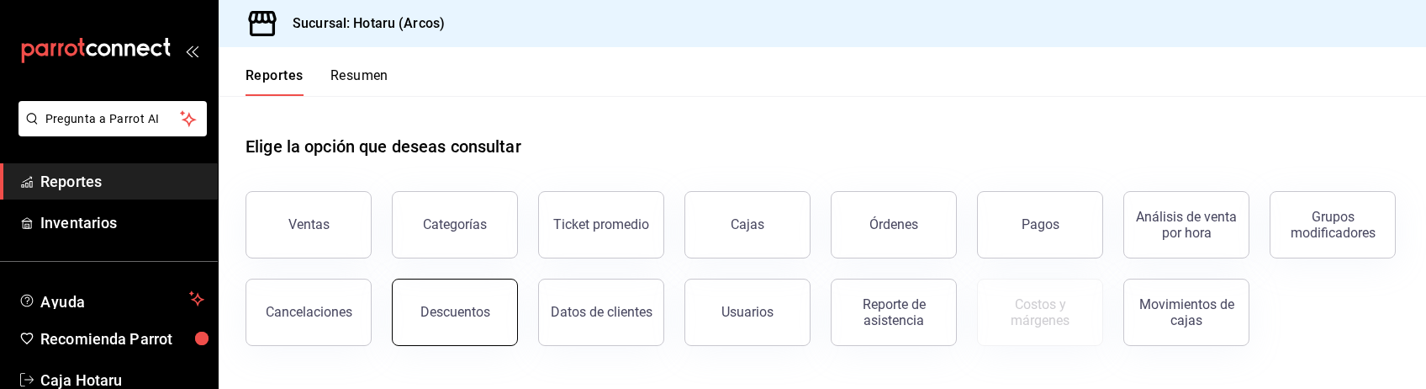
click at [505, 290] on button "Descuentos" at bounding box center [455, 311] width 126 height 67
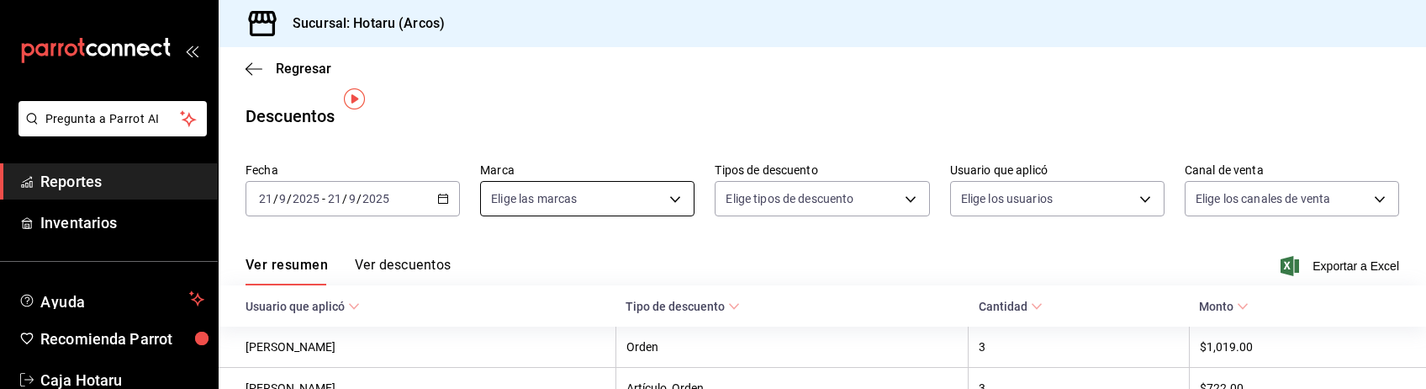
scroll to position [131, 0]
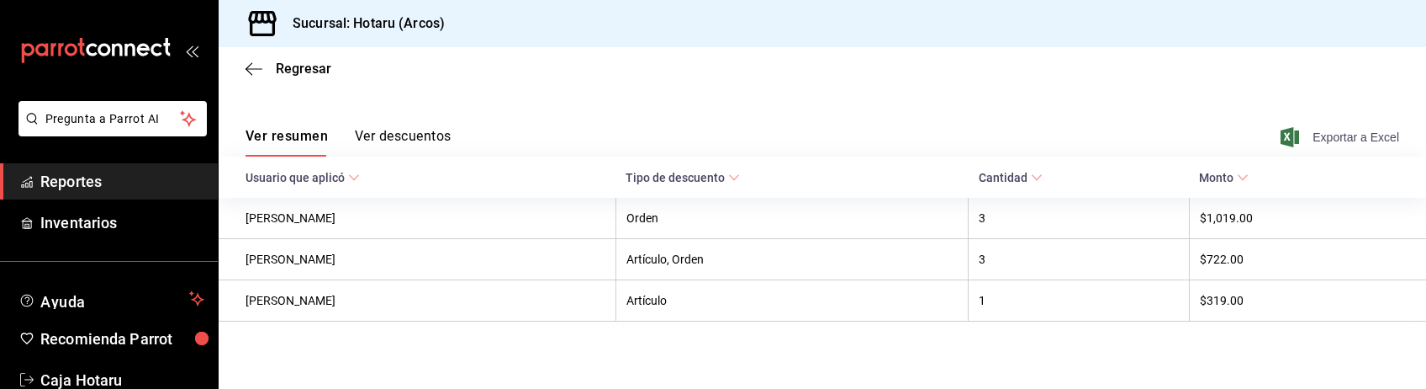
click at [1299, 139] on span "Exportar a Excel" at bounding box center [1341, 137] width 115 height 20
